Goal: Task Accomplishment & Management: Manage account settings

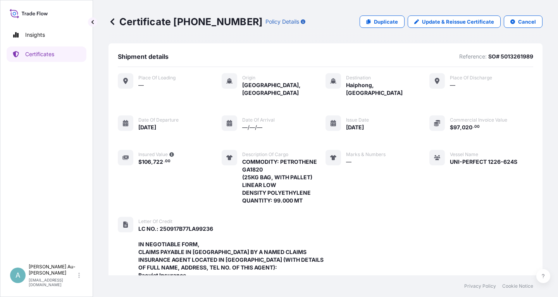
scroll to position [283, 0]
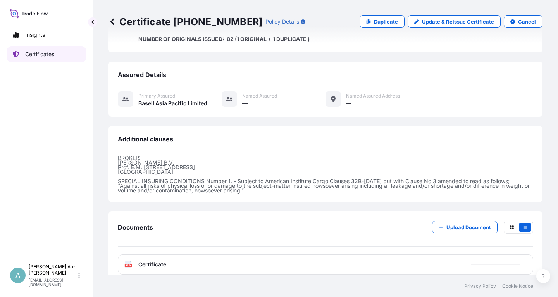
click at [52, 55] on p "Certificates" at bounding box center [39, 54] width 29 height 8
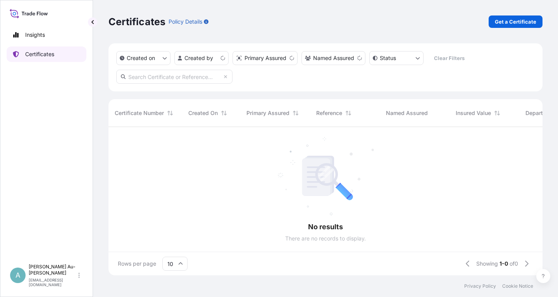
scroll to position [153, 434]
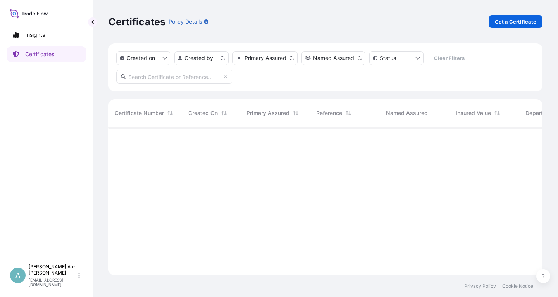
click at [174, 76] on input "text" at bounding box center [174, 77] width 116 height 14
type input "1902-1"
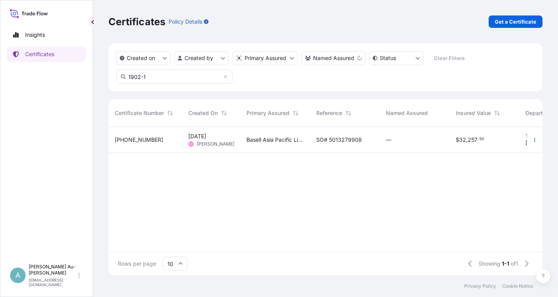
click at [335, 141] on span "SO# 5013279908" at bounding box center [339, 140] width 46 height 8
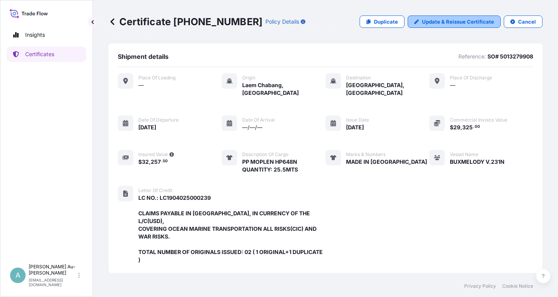
click at [481, 18] on link "Update & Reissue Certificate" at bounding box center [454, 22] width 93 height 12
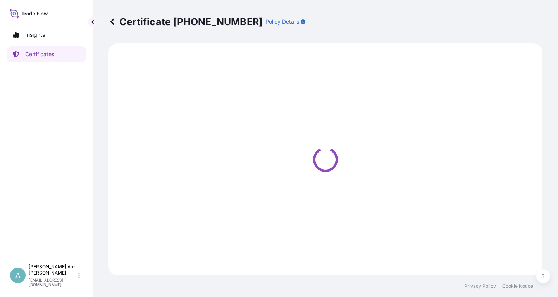
select select "Sea"
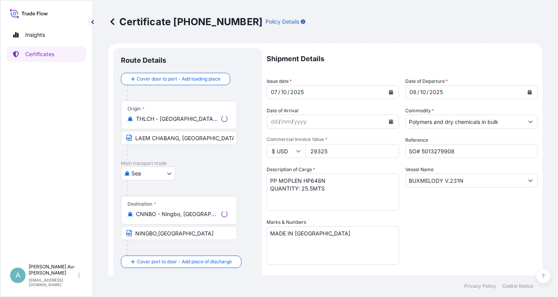
select select "32034"
click at [390, 95] on button "Calendar" at bounding box center [391, 92] width 12 height 12
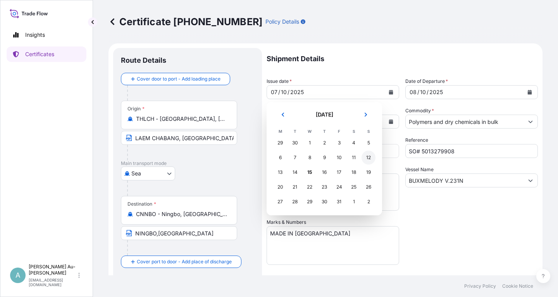
click at [369, 157] on div "12" at bounding box center [369, 158] width 14 height 14
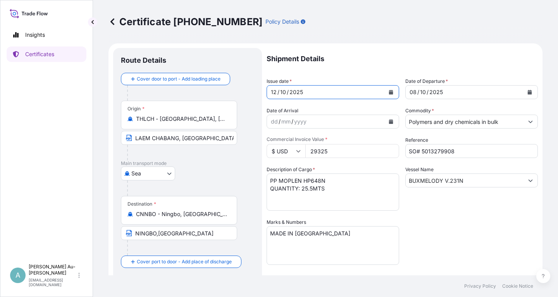
click at [531, 92] on icon "Calendar" at bounding box center [530, 92] width 4 height 5
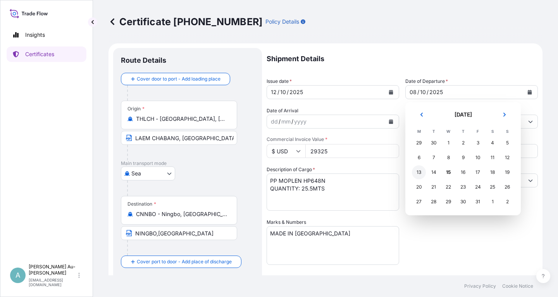
click at [420, 176] on div "13" at bounding box center [419, 173] width 14 height 14
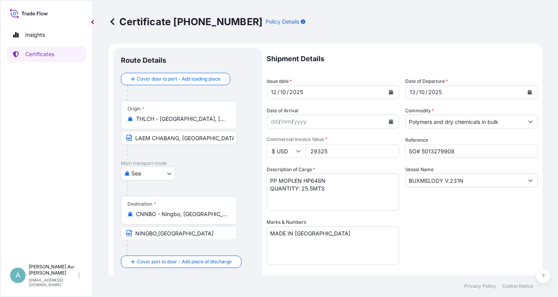
click at [440, 226] on div "Shipment Details Issue date * [DATE] Date of Departure * [DATE] Date of Arrival…" at bounding box center [402, 247] width 271 height 399
click at [481, 243] on div "Shipment Details Issue date * [DATE] Date of Departure * [DATE] Date of Arrival…" at bounding box center [402, 247] width 271 height 399
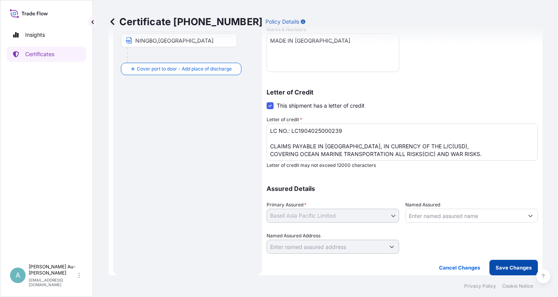
click at [503, 269] on p "Save Changes" at bounding box center [514, 268] width 36 height 8
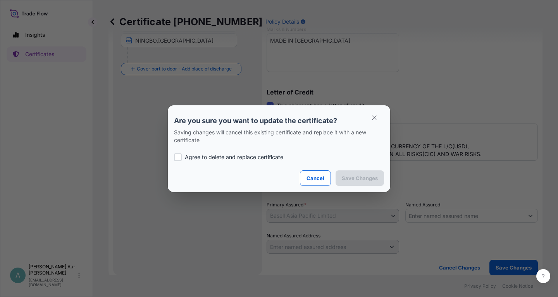
click at [226, 159] on p "Agree to delete and replace certificate" at bounding box center [234, 158] width 98 height 8
checkbox input "true"
click at [359, 178] on p "Save Changes" at bounding box center [360, 178] width 36 height 8
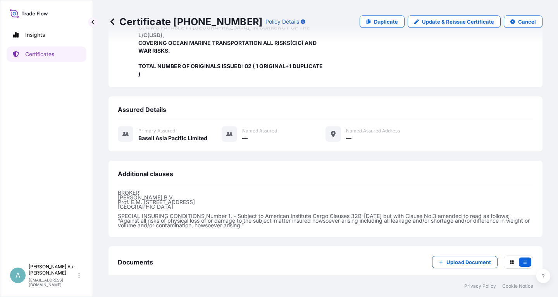
scroll to position [213, 0]
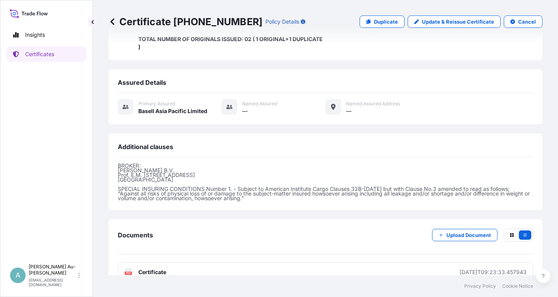
click at [183, 262] on link "PDF Certificate [DATE]T09:23:33.457943" at bounding box center [326, 272] width 416 height 20
click at [38, 59] on link "Certificates" at bounding box center [47, 55] width 80 height 16
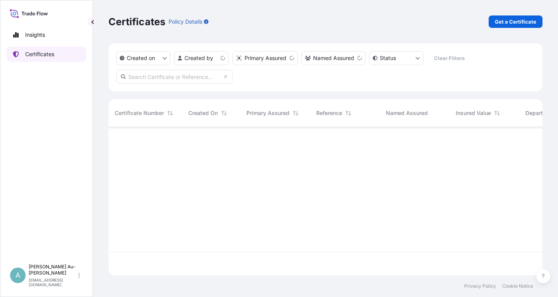
scroll to position [153, 434]
click at [171, 82] on input "text" at bounding box center [174, 77] width 116 height 14
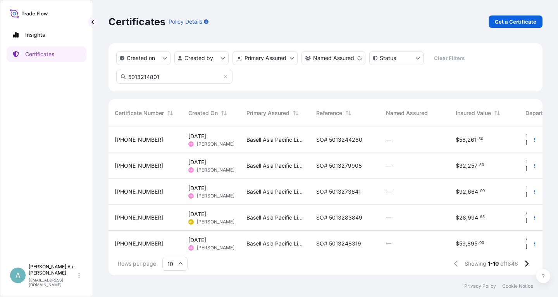
type input "5013214801"
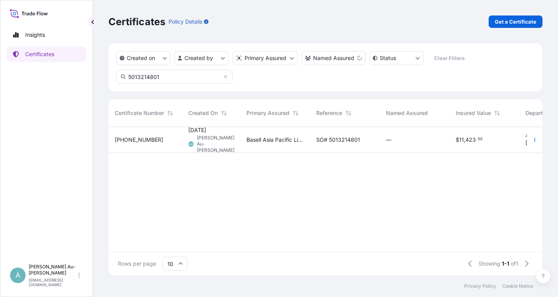
click at [357, 140] on span "SO# 5013214801" at bounding box center [338, 140] width 44 height 8
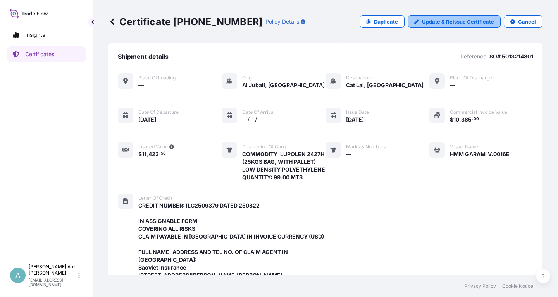
click at [436, 21] on p "Update & Reissue Certificate" at bounding box center [458, 22] width 72 height 8
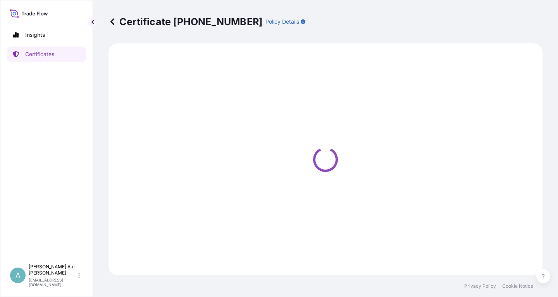
select select "Sea"
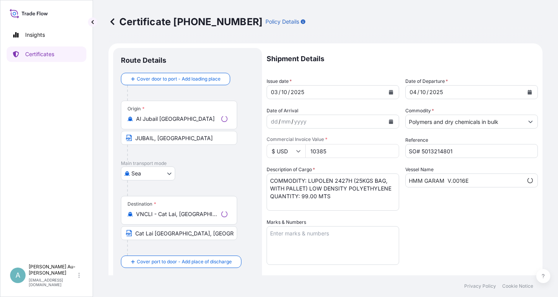
select select "32034"
click at [389, 93] on icon "Calendar" at bounding box center [391, 92] width 4 height 5
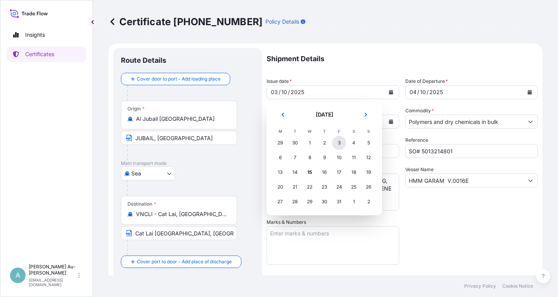
click at [339, 142] on div "3" at bounding box center [339, 143] width 14 height 14
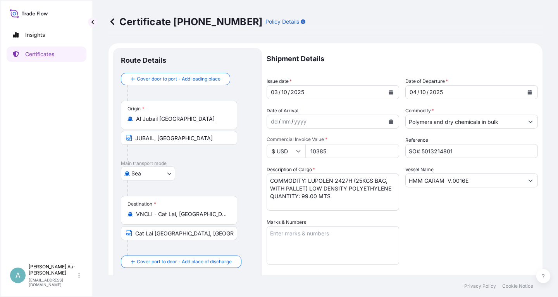
click at [340, 154] on input "10385" at bounding box center [352, 151] width 94 height 14
click at [314, 152] on input "10385" at bounding box center [352, 151] width 94 height 14
type input "110385"
click at [475, 236] on div "Shipment Details Issue date * [DATE] Date of Departure * [DATE] Date of Arrival…" at bounding box center [402, 247] width 271 height 399
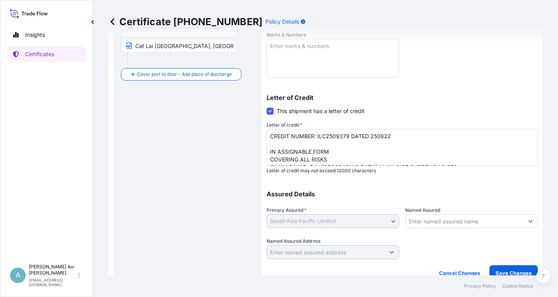
scroll to position [193, 0]
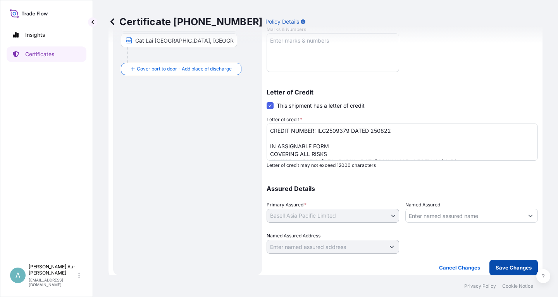
click at [511, 265] on p "Save Changes" at bounding box center [514, 268] width 36 height 8
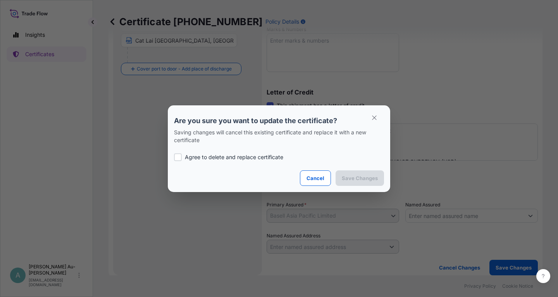
click at [206, 158] on p "Agree to delete and replace certificate" at bounding box center [234, 158] width 98 height 8
checkbox input "true"
click at [352, 177] on p "Save Changes" at bounding box center [360, 178] width 36 height 8
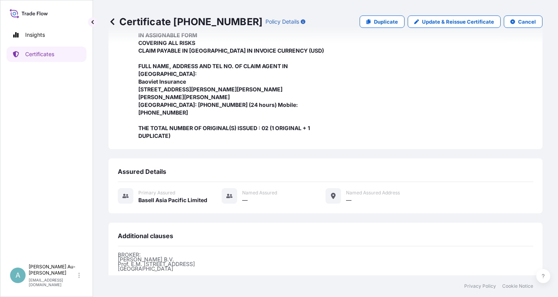
scroll to position [283, 0]
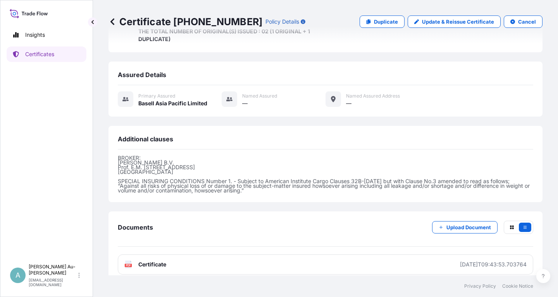
click at [167, 259] on link "PDF Certificate [DATE]T09:43:53.703764" at bounding box center [326, 265] width 416 height 20
